Goal: Transaction & Acquisition: Purchase product/service

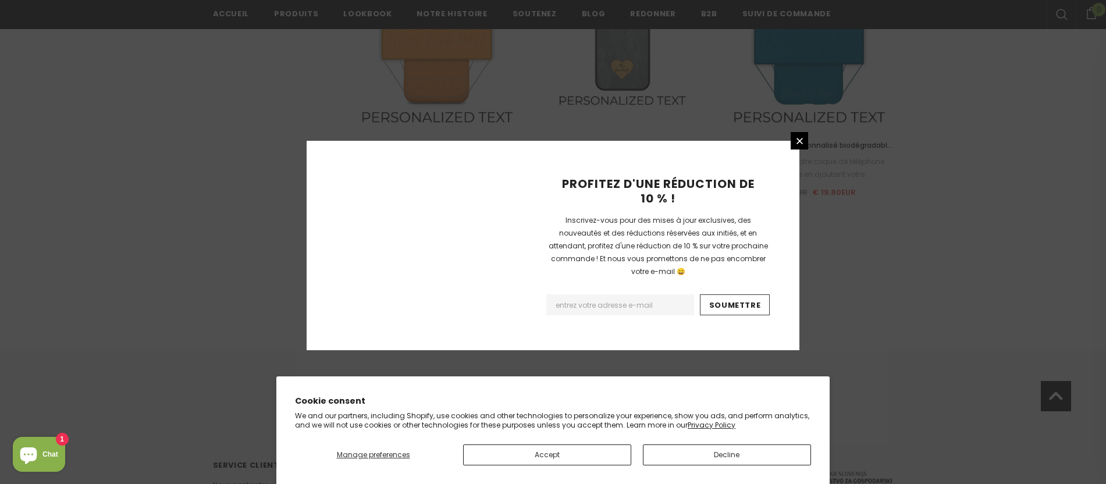
scroll to position [1356, 0]
